Goal: Task Accomplishment & Management: Use online tool/utility

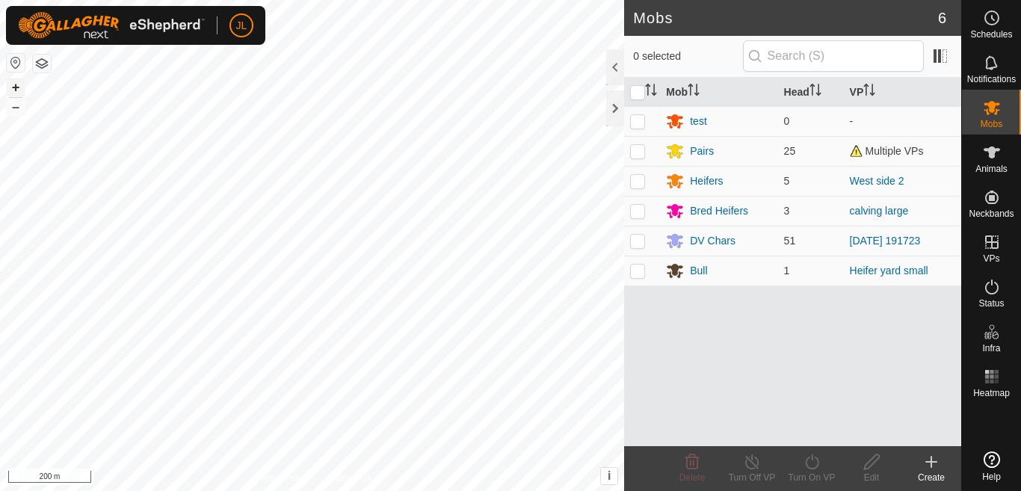
click at [16, 87] on button "+" at bounding box center [16, 87] width 18 height 18
click at [16, 85] on button "+" at bounding box center [16, 87] width 18 height 18
click at [613, 106] on div at bounding box center [615, 108] width 18 height 36
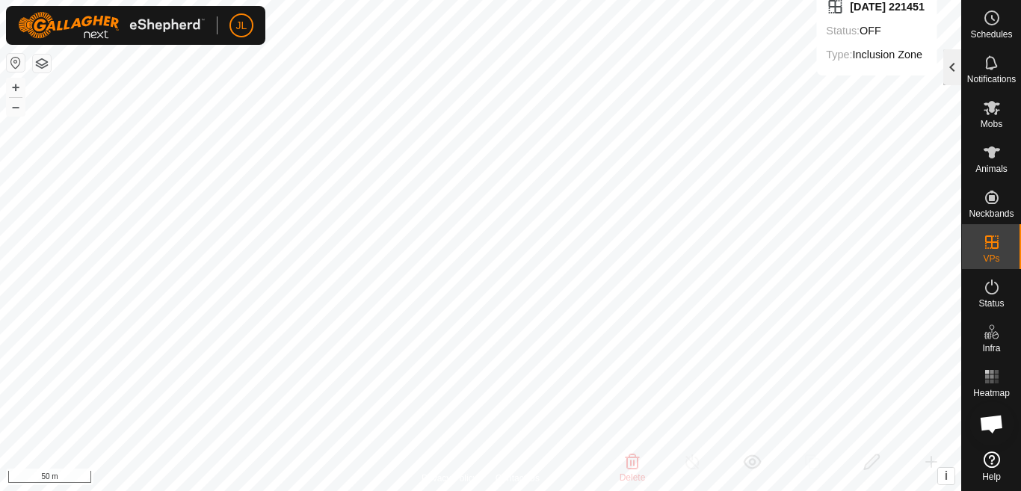
click at [954, 66] on div at bounding box center [952, 67] width 18 height 36
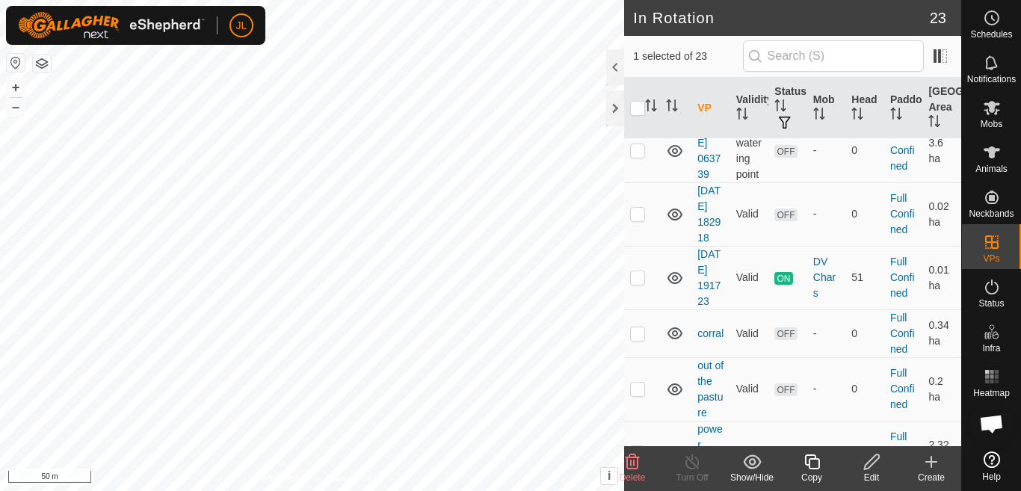
scroll to position [1385, 0]
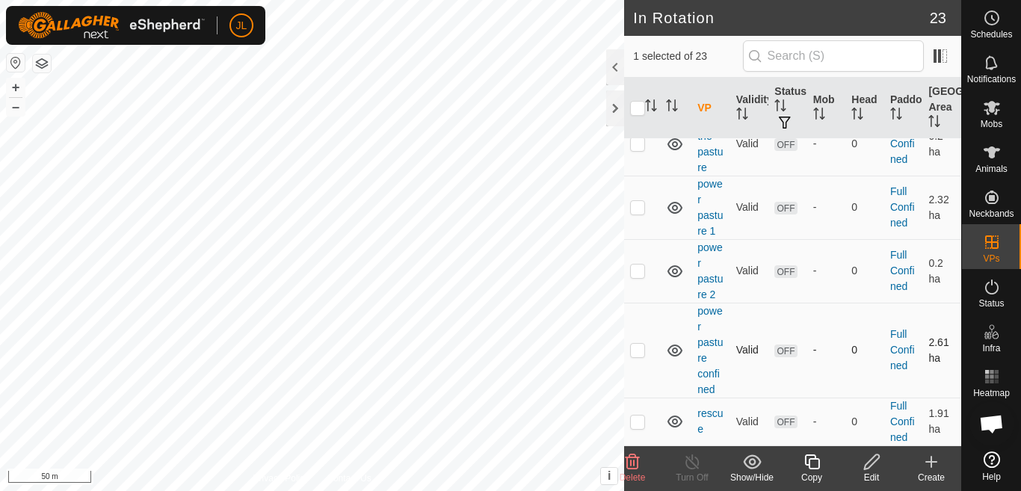
click at [635, 350] on p-checkbox at bounding box center [637, 350] width 15 height 12
click at [637, 350] on p-checkbox at bounding box center [637, 350] width 15 height 12
checkbox input "false"
click at [637, 277] on td at bounding box center [642, 271] width 36 height 64
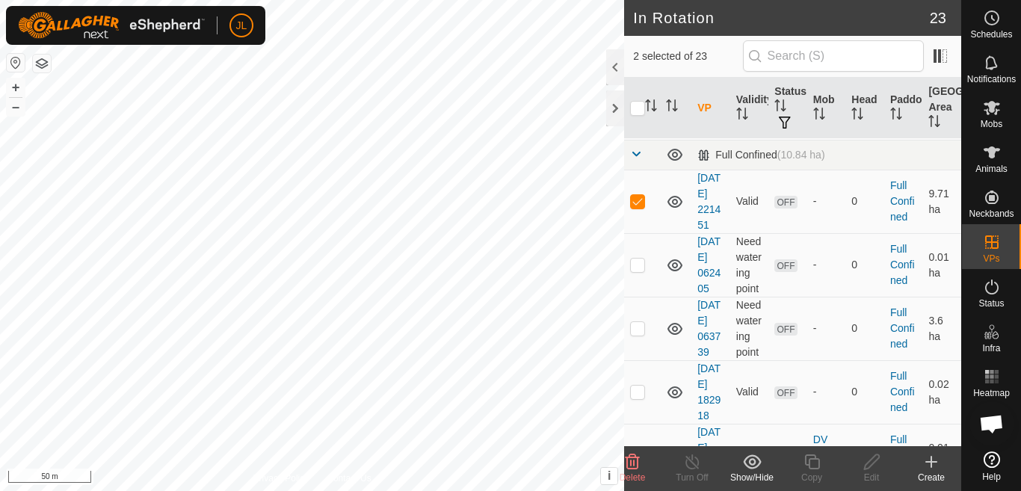
scroll to position [795, 0]
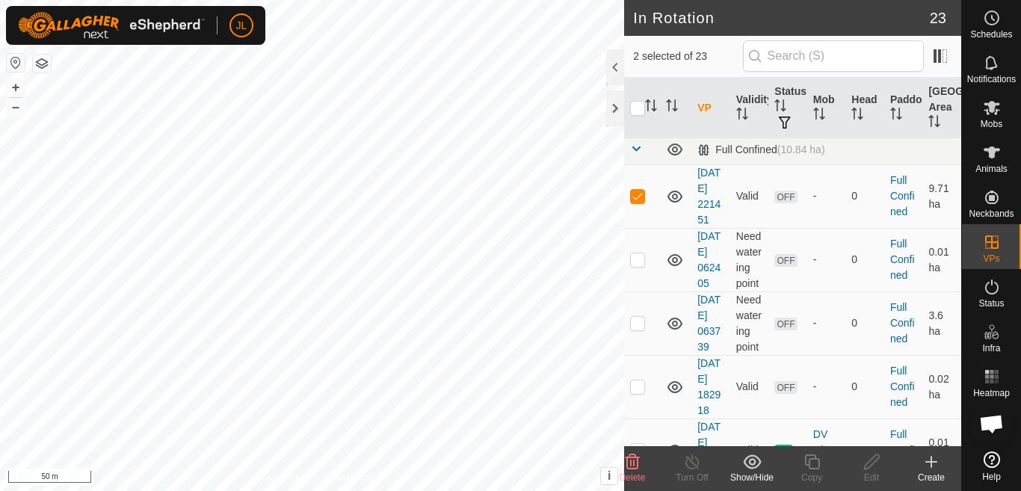
click at [632, 461] on icon at bounding box center [632, 462] width 18 height 18
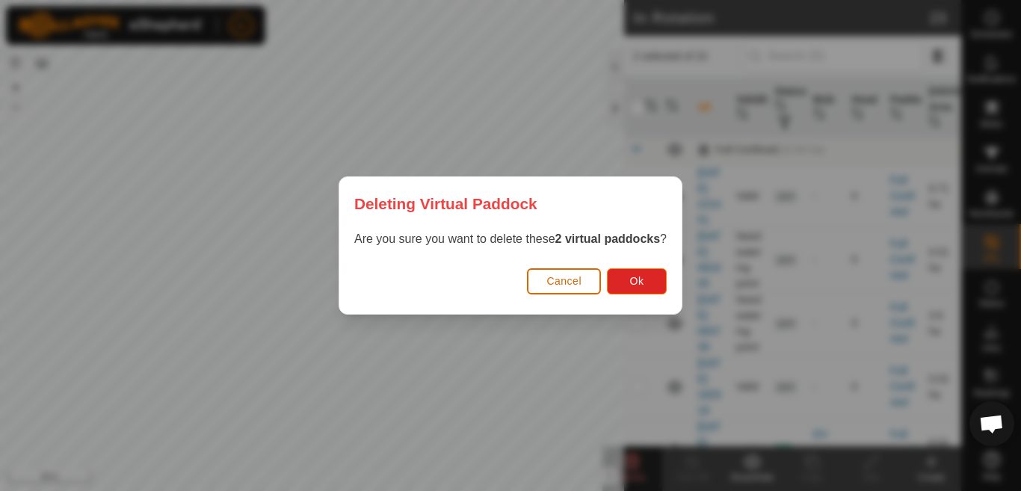
click at [579, 281] on span "Cancel" at bounding box center [563, 281] width 35 height 12
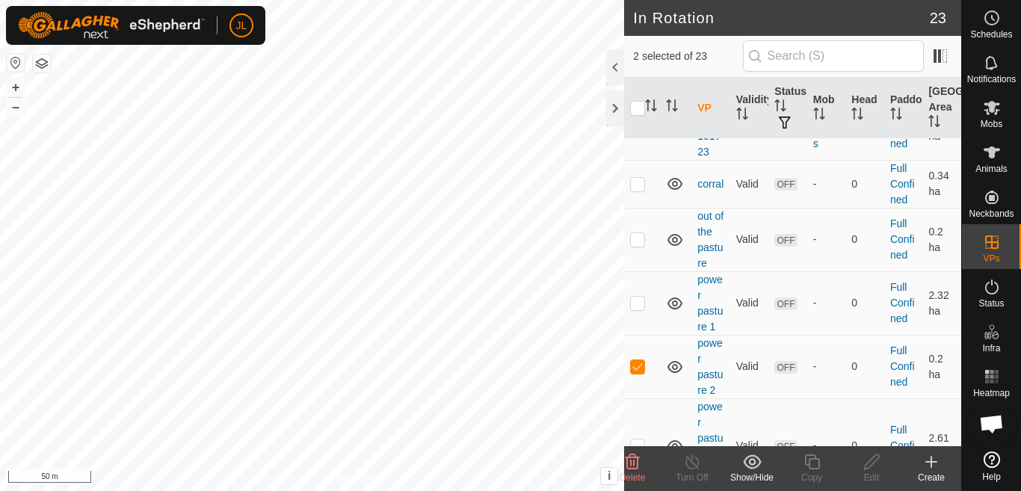
scroll to position [1385, 0]
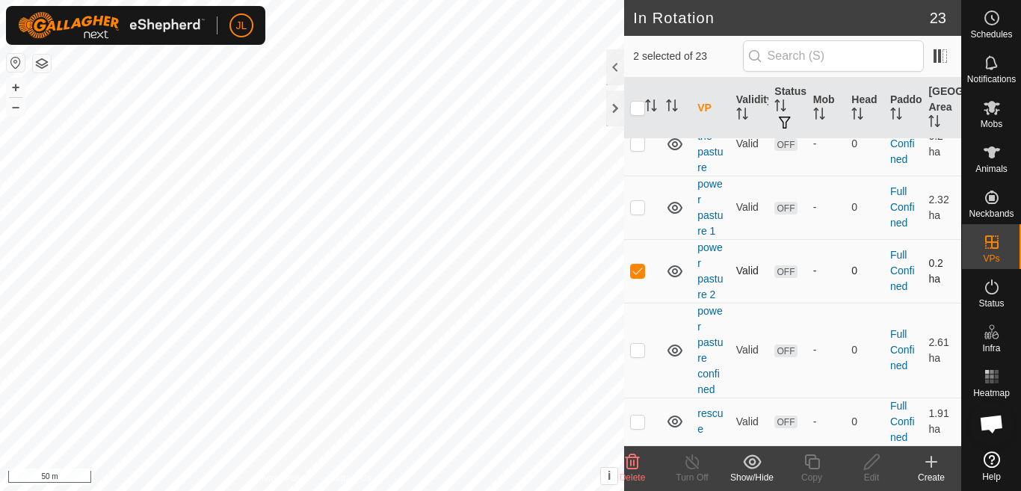
click at [638, 272] on p-checkbox at bounding box center [637, 271] width 15 height 12
checkbox input "false"
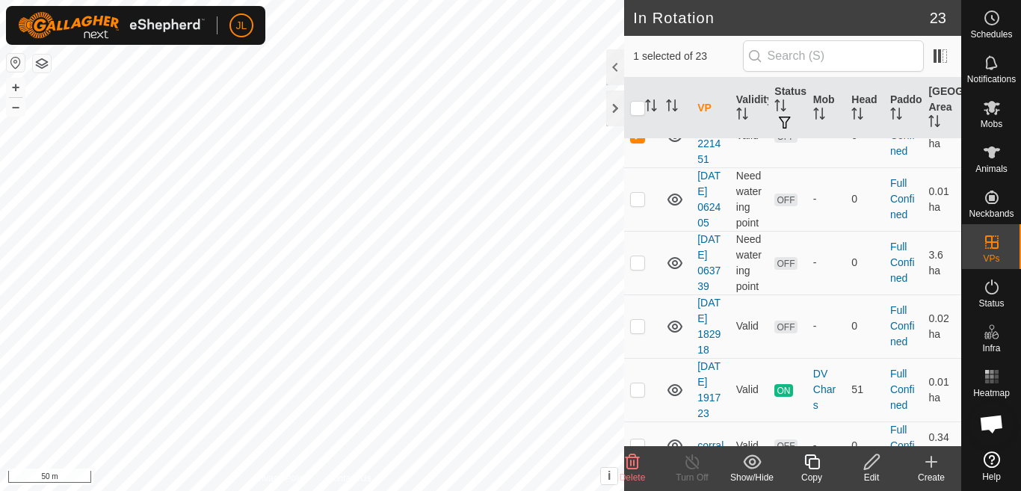
scroll to position [847, 0]
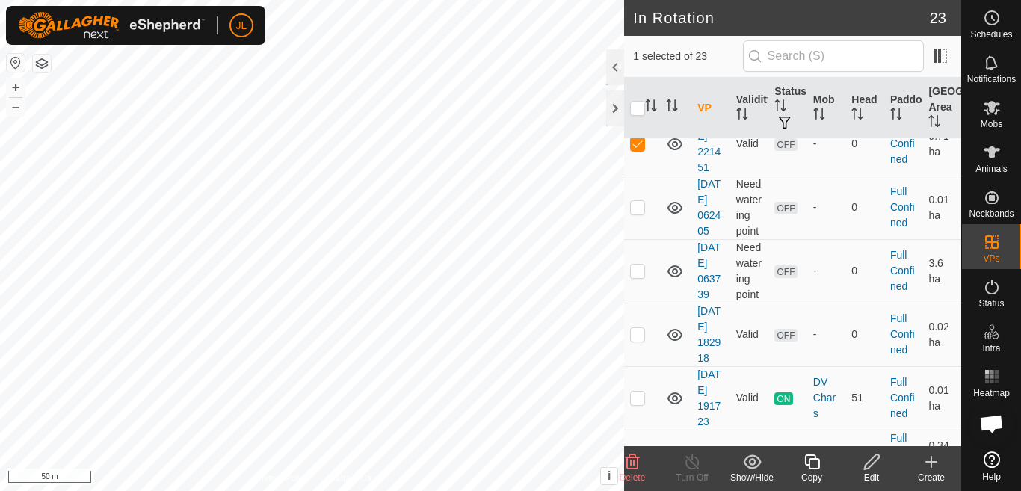
click at [626, 468] on icon at bounding box center [632, 462] width 18 height 18
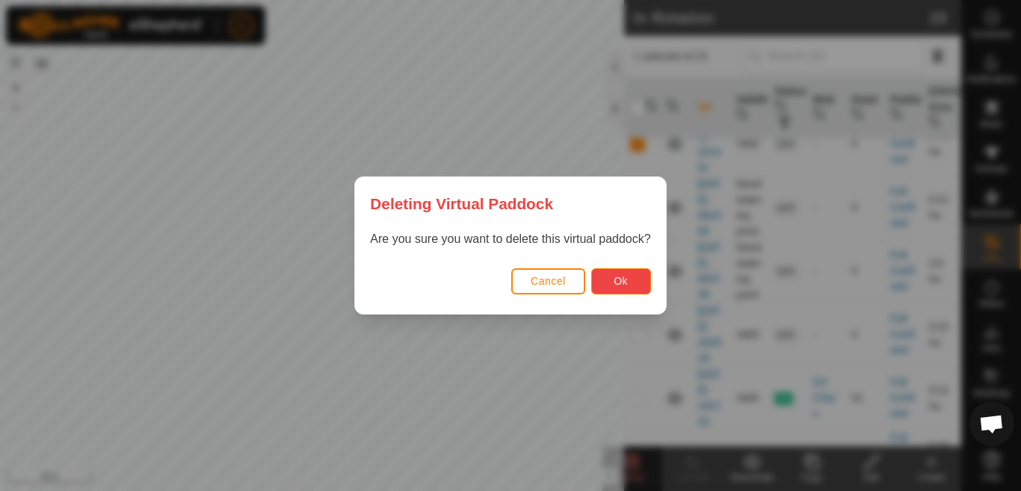
click at [624, 280] on span "Ok" at bounding box center [621, 281] width 14 height 12
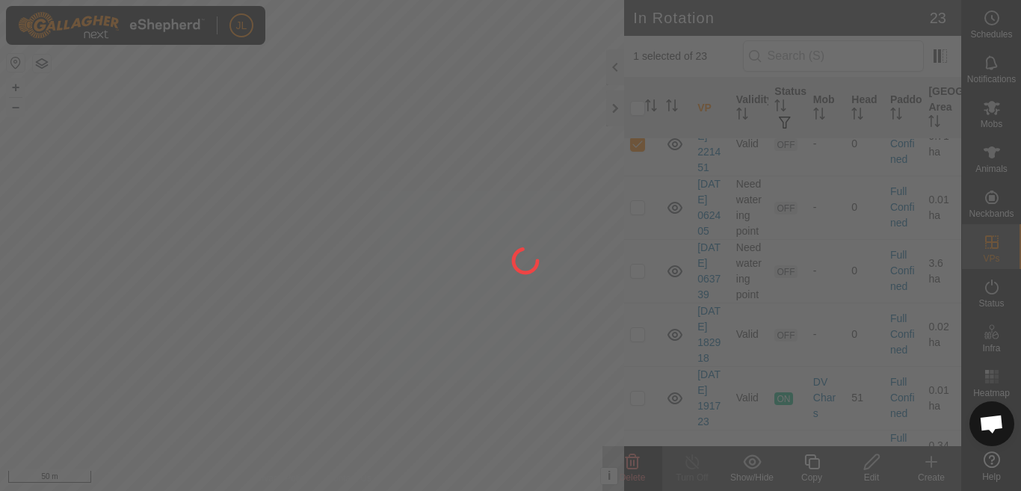
checkbox input "false"
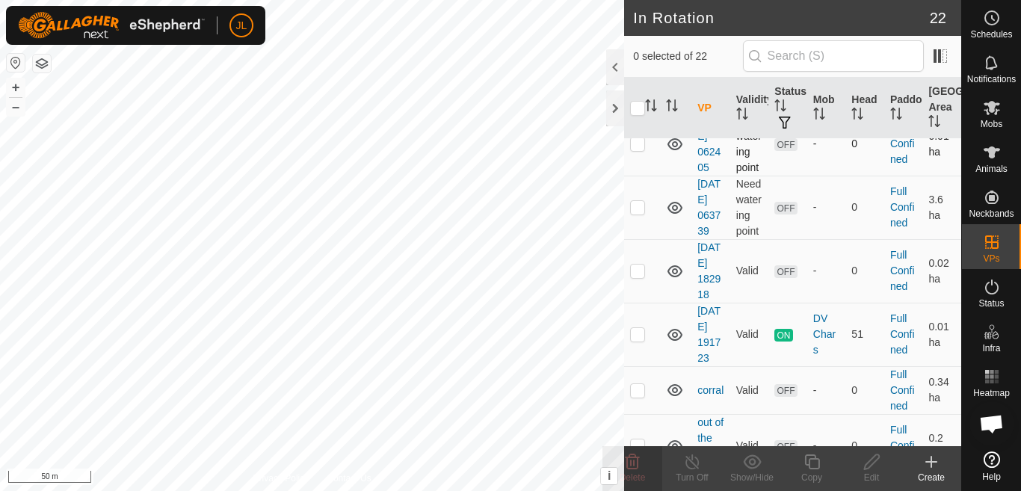
click at [637, 150] on p-checkbox at bounding box center [637, 144] width 15 height 12
checkbox input "true"
click at [869, 466] on icon at bounding box center [872, 462] width 19 height 18
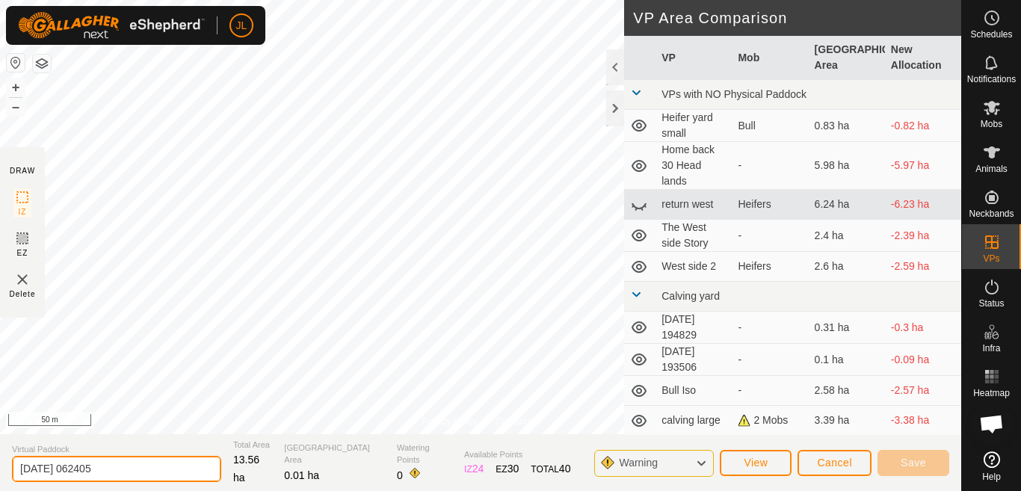
click at [132, 471] on input "[DATE] 062405" at bounding box center [116, 469] width 209 height 26
type input "2"
type input "north paddock 1"
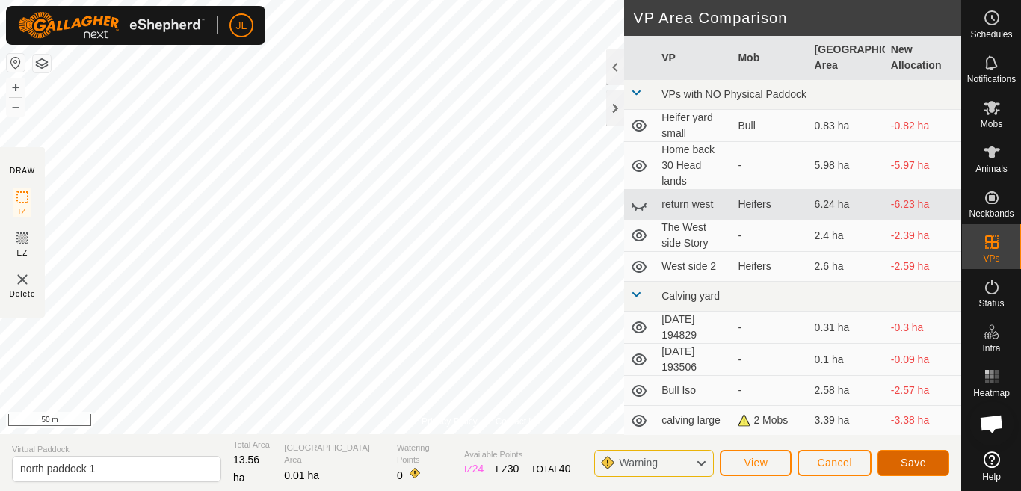
click at [910, 461] on span "Save" at bounding box center [913, 463] width 25 height 12
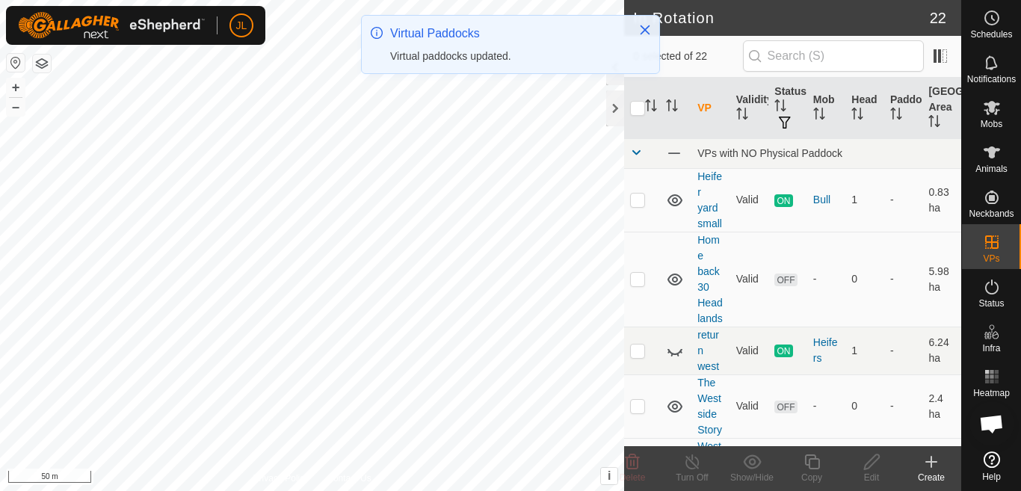
checkbox input "true"
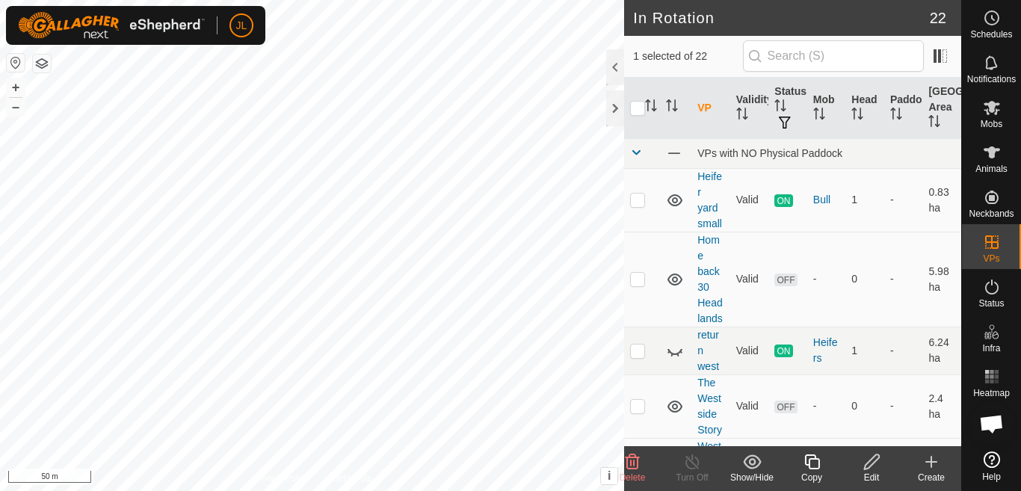
click at [871, 466] on icon at bounding box center [871, 462] width 15 height 15
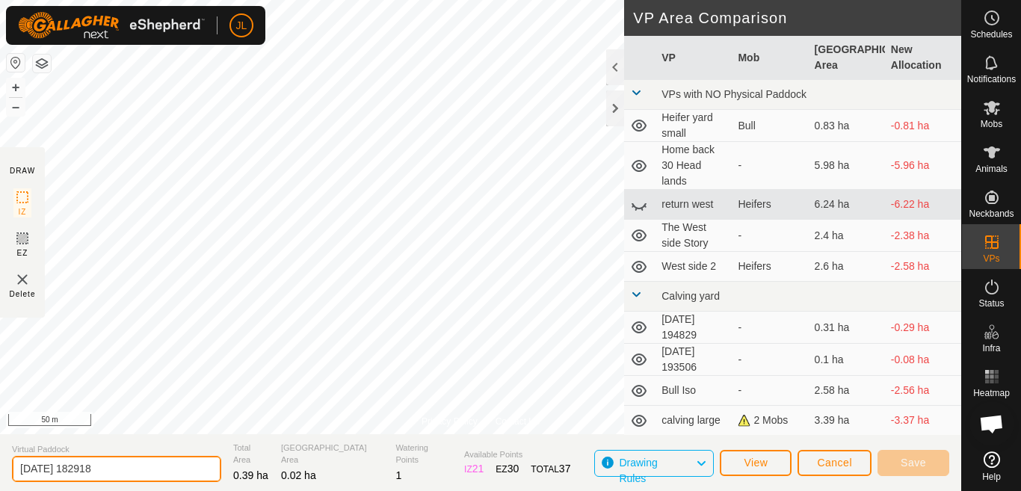
click at [120, 471] on input "[DATE] 182918" at bounding box center [116, 469] width 209 height 26
type input "2"
type input "North Paddock 2"
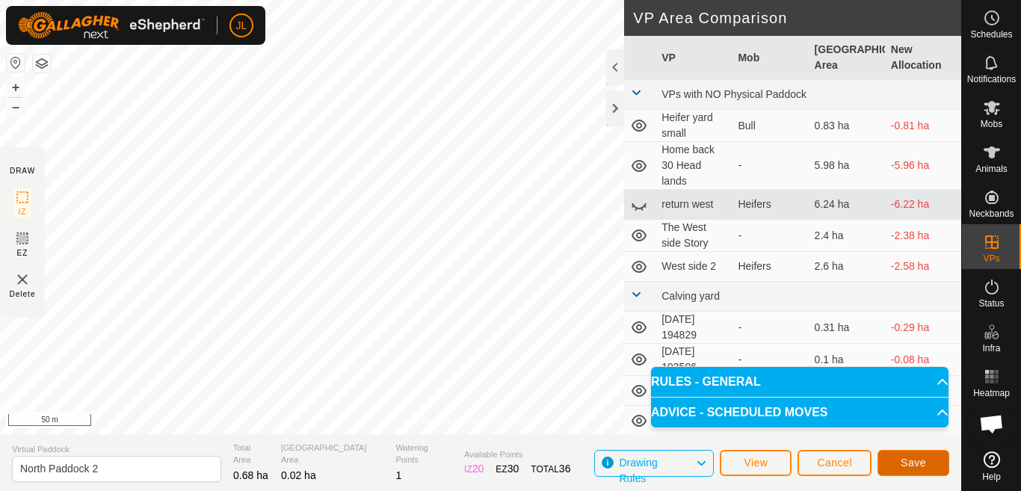
click at [911, 462] on span "Save" at bounding box center [913, 463] width 25 height 12
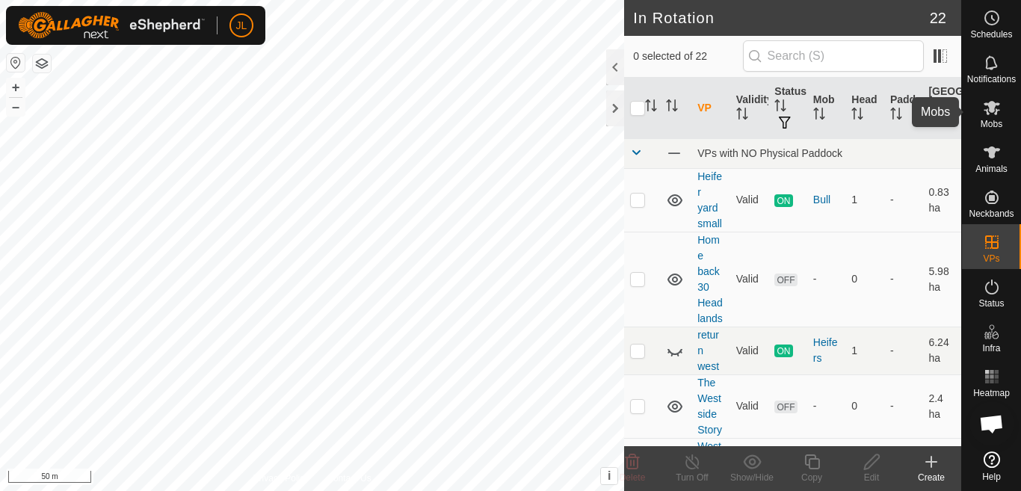
click at [990, 112] on icon at bounding box center [992, 108] width 18 height 18
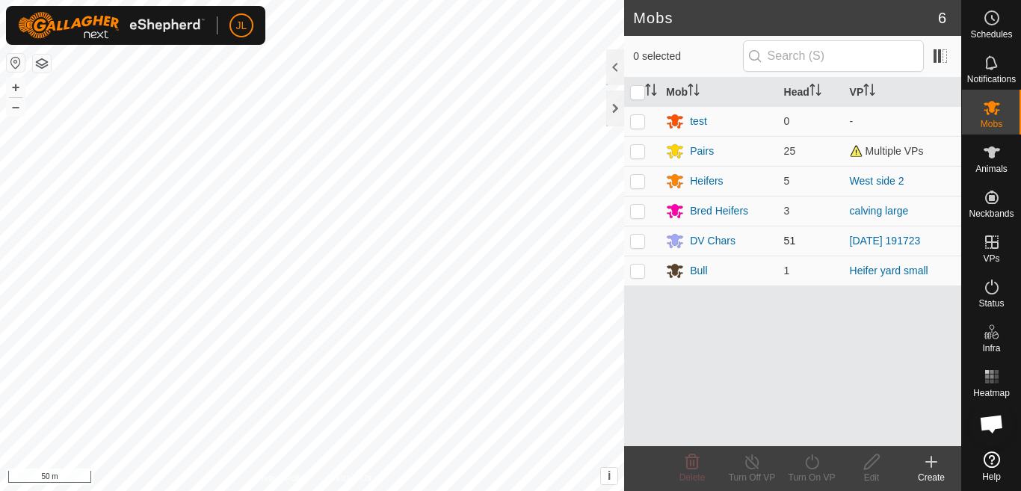
click at [637, 241] on p-checkbox at bounding box center [637, 241] width 15 height 12
checkbox input "true"
click at [814, 466] on icon at bounding box center [812, 462] width 19 height 18
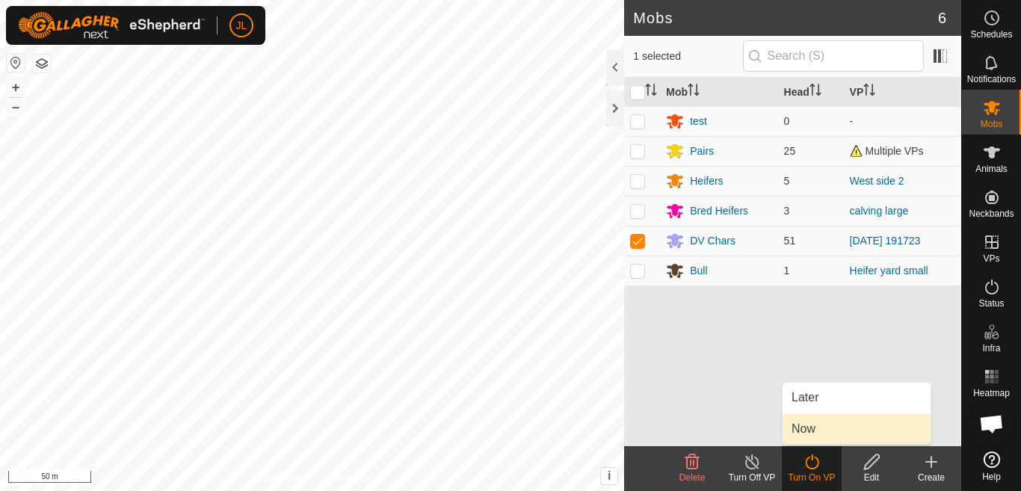
click at [800, 425] on link "Now" at bounding box center [857, 429] width 148 height 30
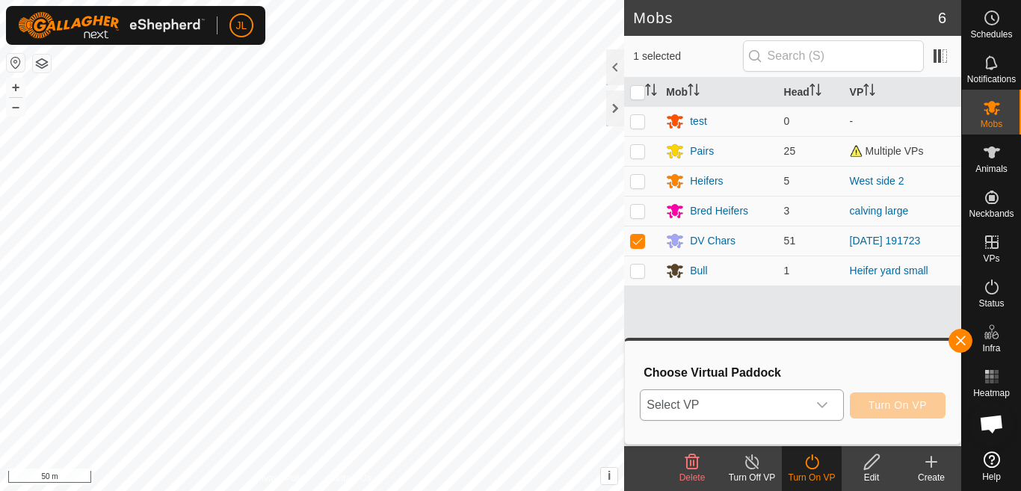
click at [825, 405] on icon "dropdown trigger" at bounding box center [822, 405] width 10 height 6
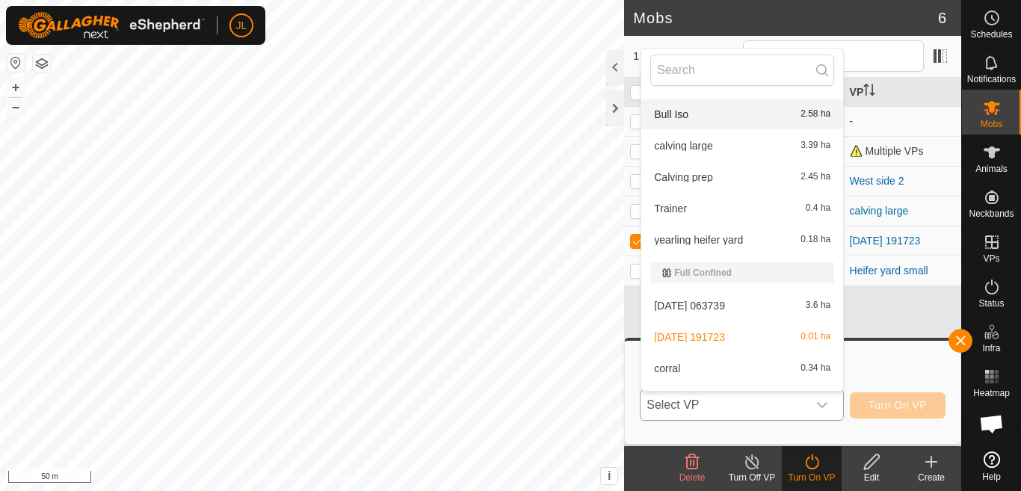
scroll to position [493, 0]
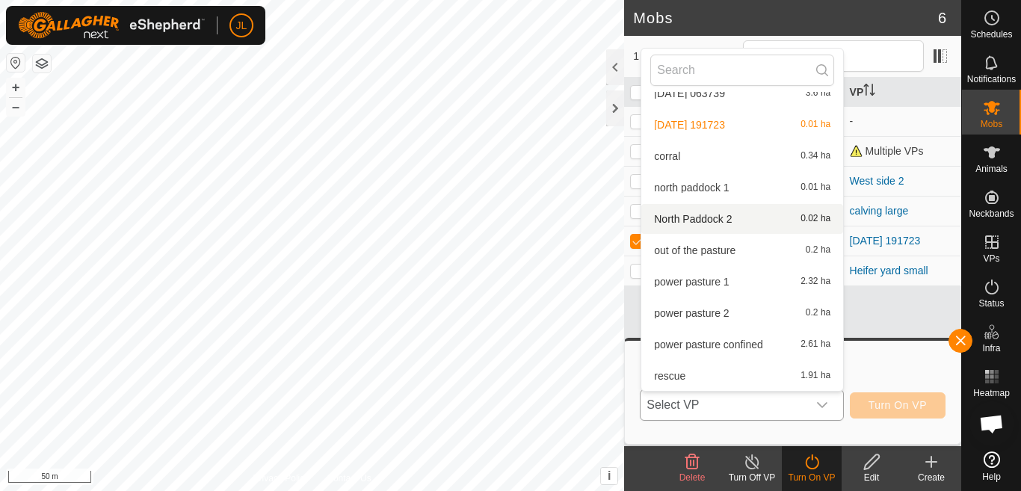
click at [708, 220] on li "North Paddock 2 0.02 ha" at bounding box center [742, 219] width 202 height 30
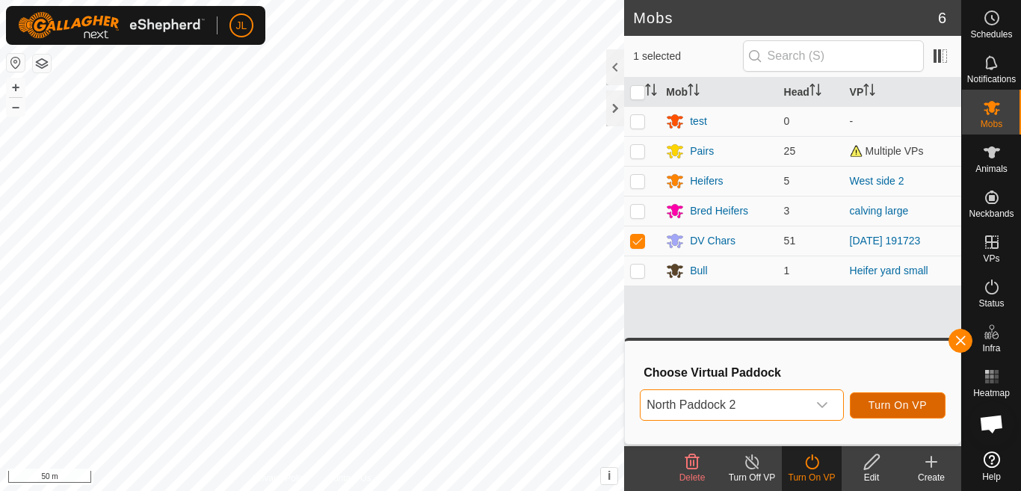
click at [884, 401] on span "Turn On VP" at bounding box center [898, 405] width 58 height 12
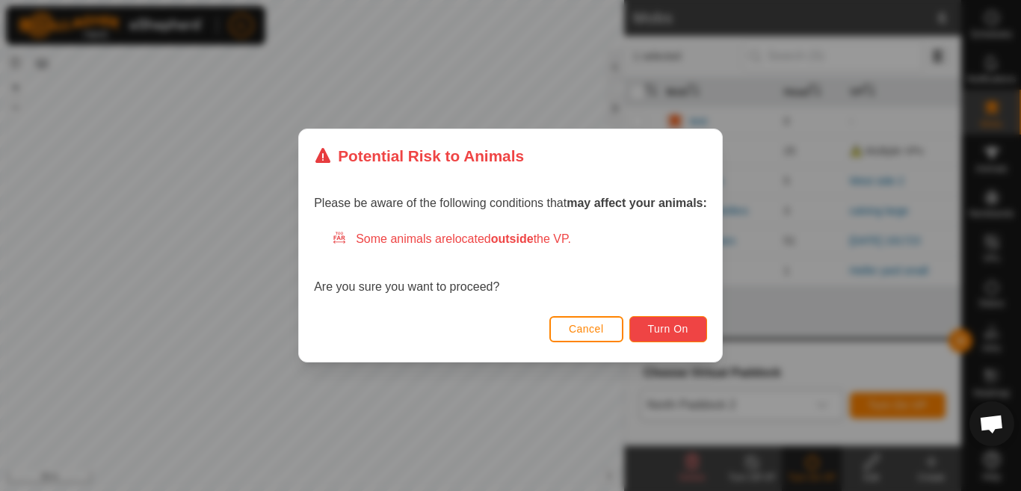
click at [670, 330] on span "Turn On" at bounding box center [668, 329] width 40 height 12
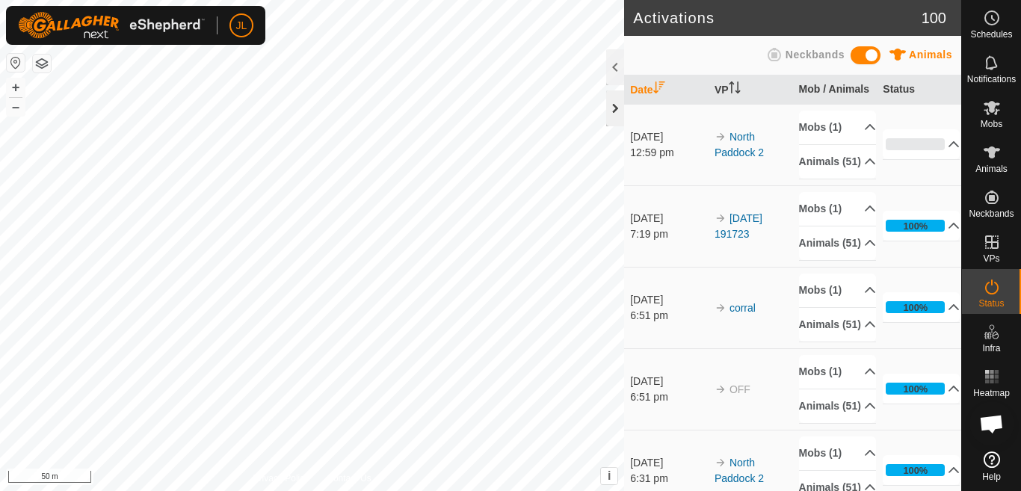
click at [614, 108] on div at bounding box center [615, 108] width 18 height 36
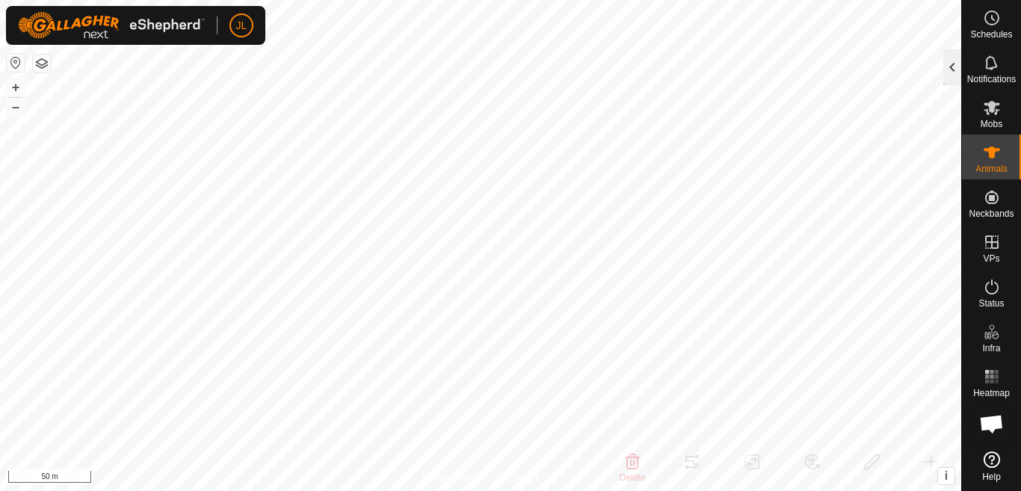
click at [953, 67] on div at bounding box center [952, 67] width 18 height 36
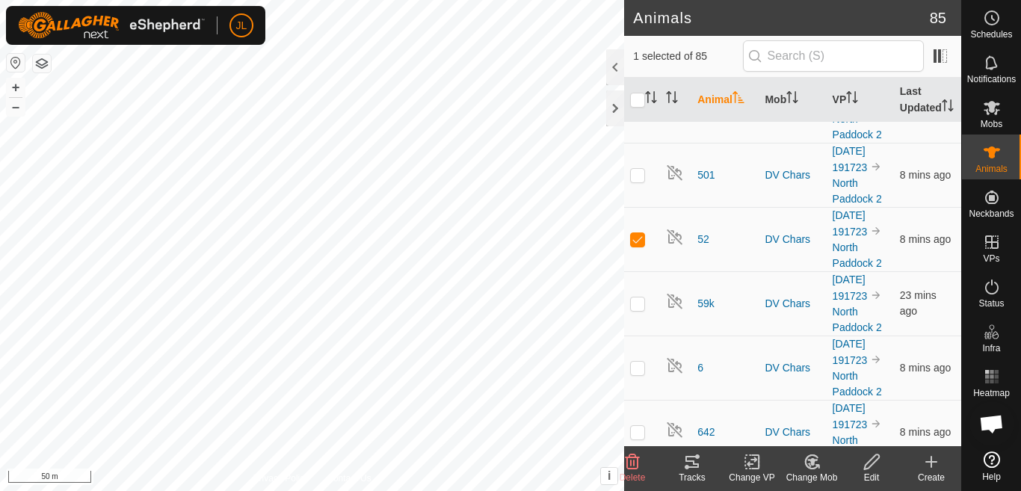
scroll to position [3064, 0]
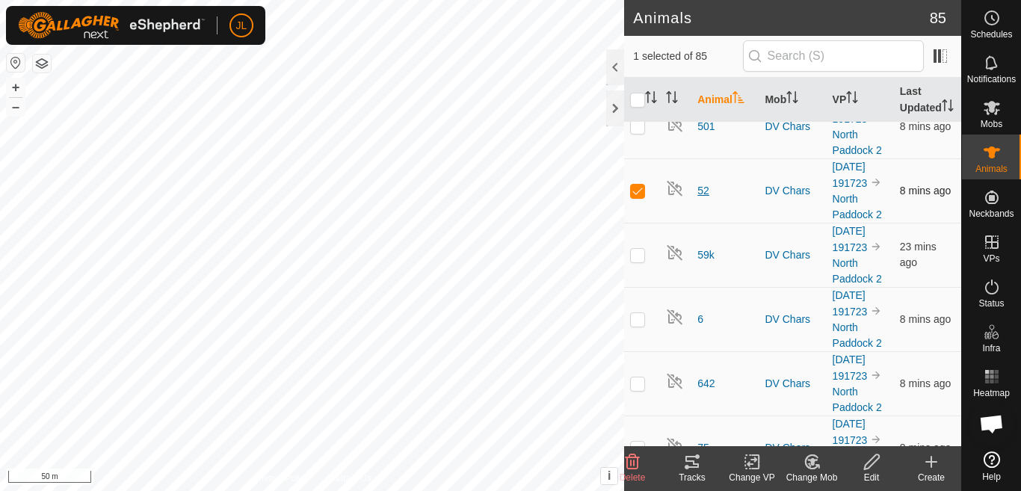
click at [703, 199] on span "52" at bounding box center [704, 191] width 12 height 16
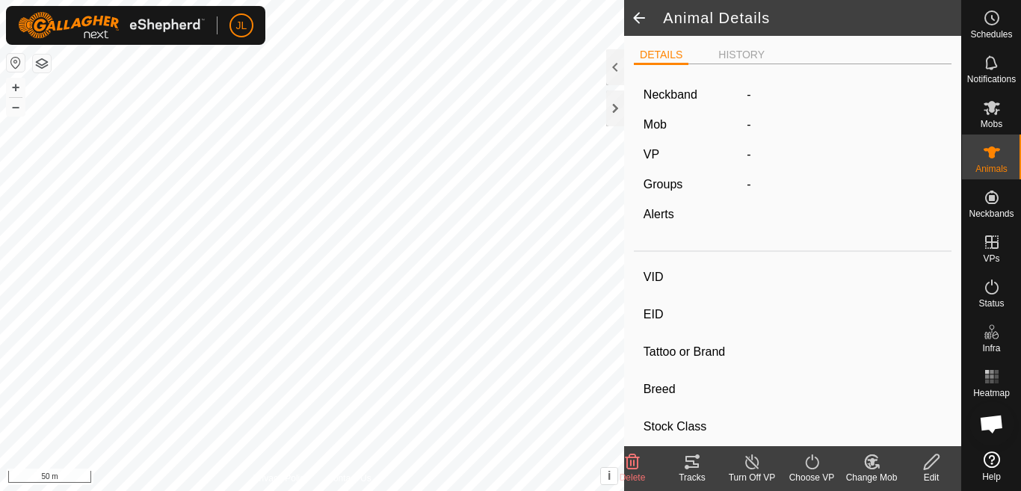
type input "52"
type input "124000175771462"
type input "-"
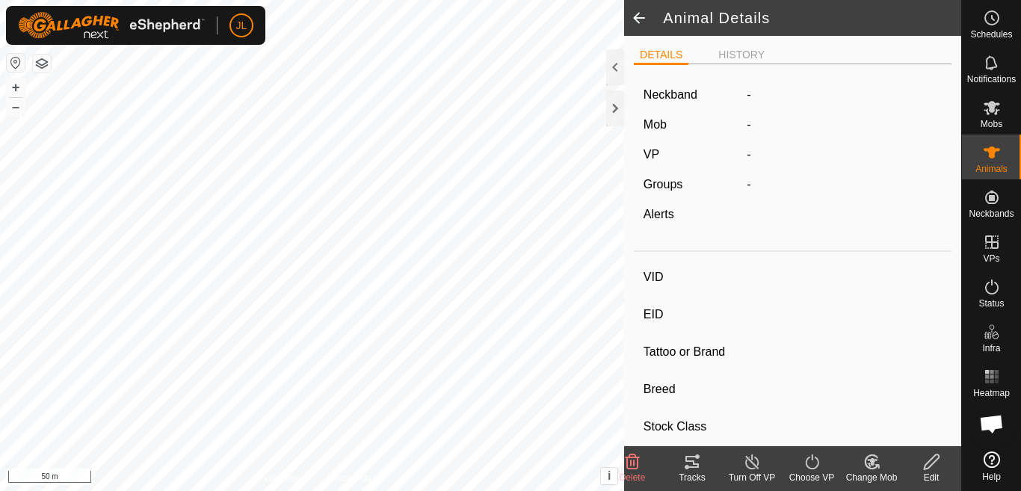
type input "0 kg"
type input "-"
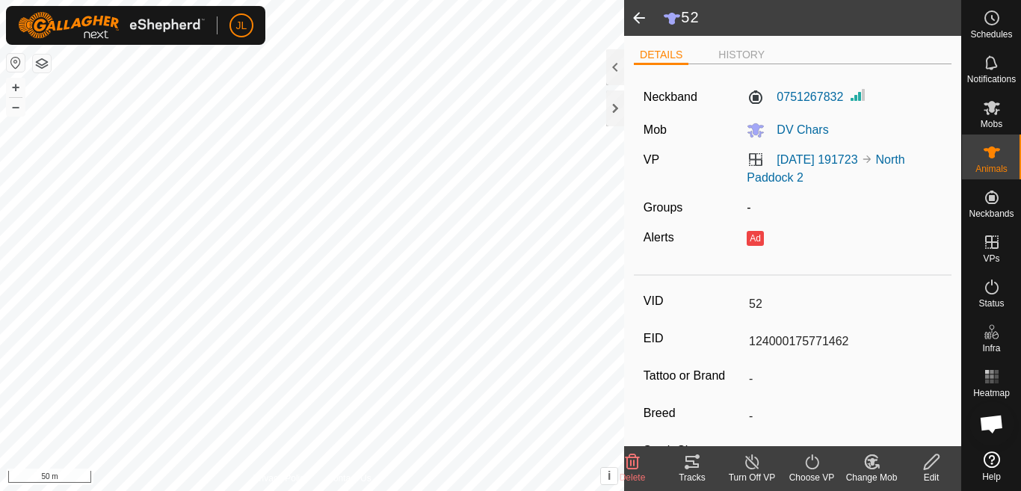
click at [750, 465] on icon at bounding box center [752, 462] width 19 height 18
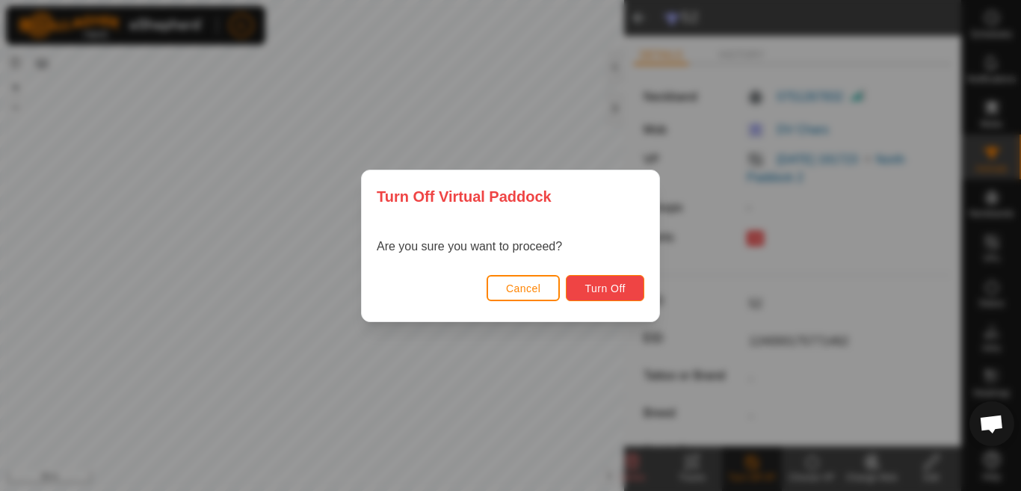
click at [600, 290] on span "Turn Off" at bounding box center [605, 289] width 41 height 12
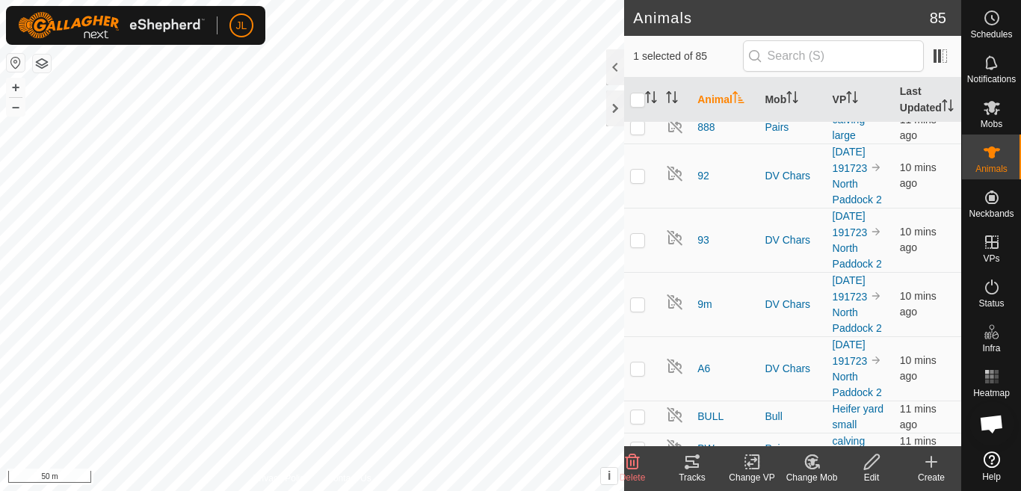
scroll to position [3870, 0]
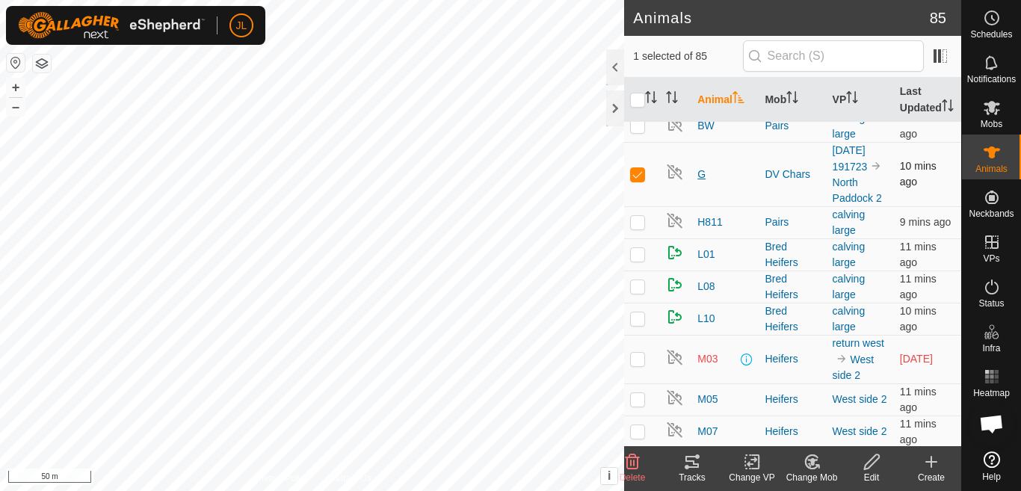
click at [700, 182] on span "G" at bounding box center [702, 175] width 8 height 16
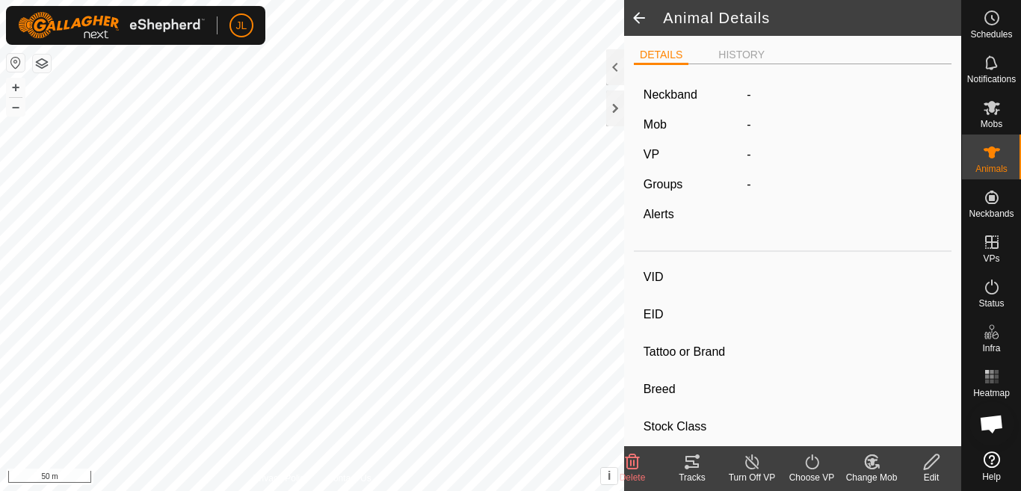
type input "G"
type input "124000180775050"
type input "-"
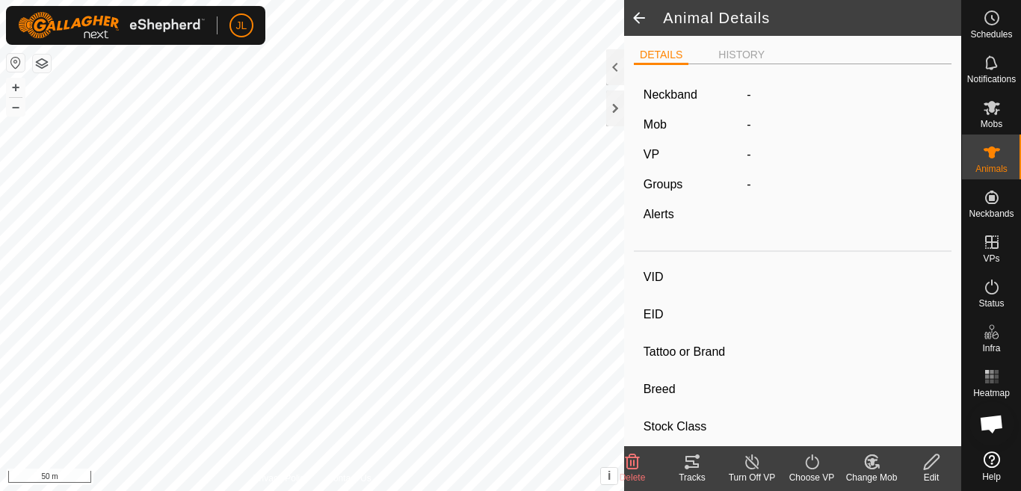
type input "0 kg"
type input "-"
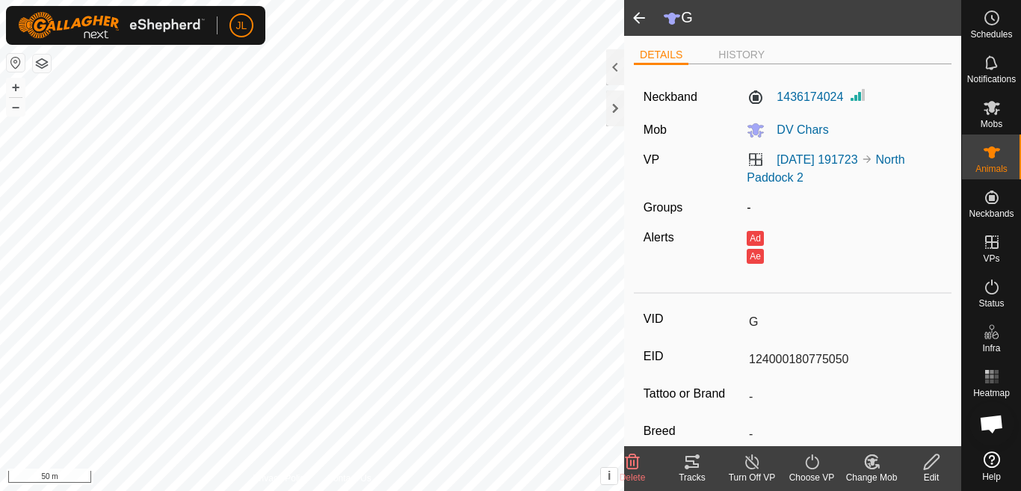
click at [750, 469] on icon at bounding box center [751, 462] width 13 height 15
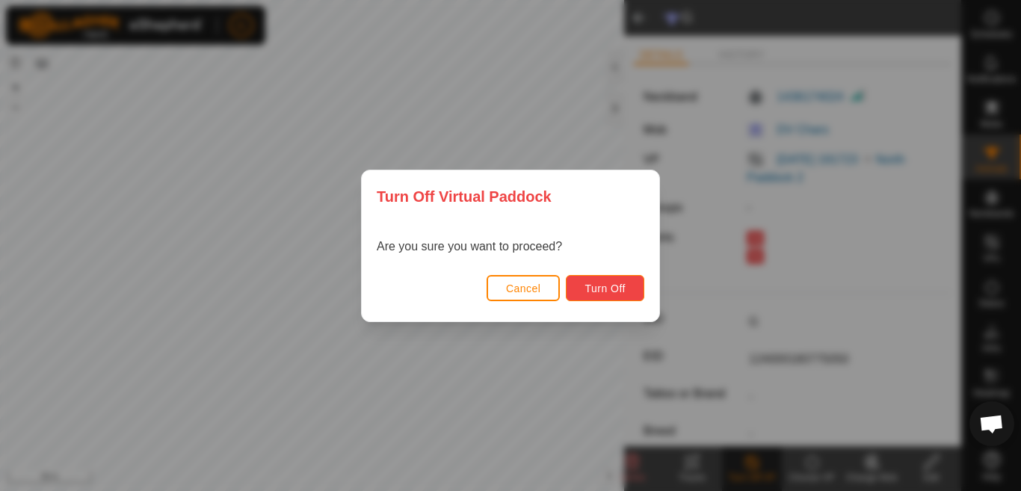
click at [598, 292] on span "Turn Off" at bounding box center [605, 289] width 41 height 12
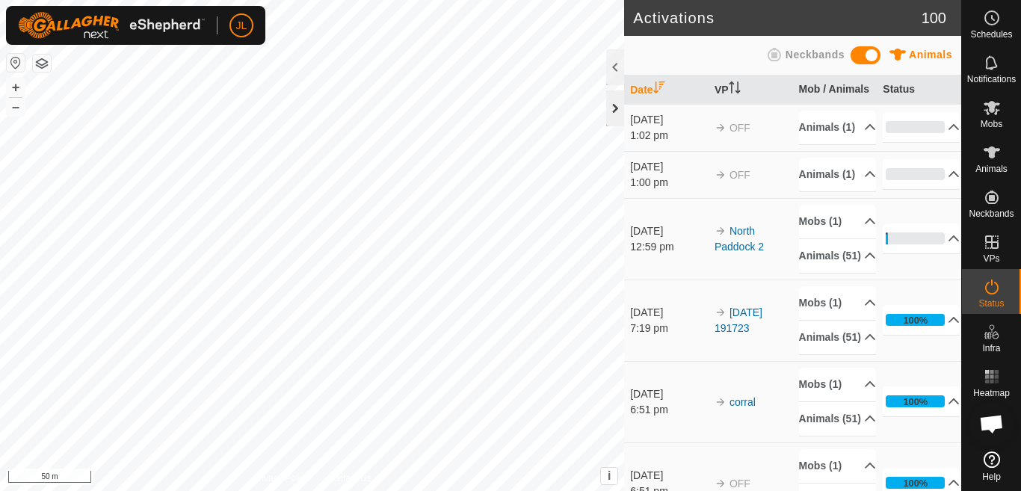
click at [614, 106] on div at bounding box center [615, 108] width 18 height 36
